Goal: Navigation & Orientation: Find specific page/section

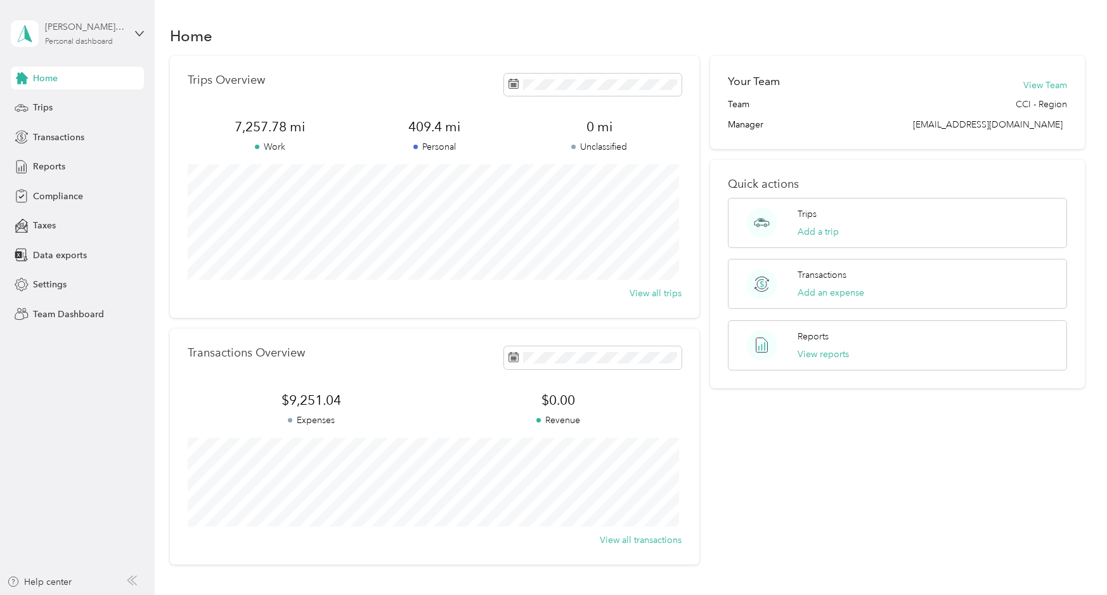
click at [103, 41] on div "Personal dashboard" at bounding box center [79, 42] width 68 height 8
click at [87, 107] on div "Team dashboard" at bounding box center [144, 104] width 249 height 22
